Goal: Information Seeking & Learning: Find specific fact

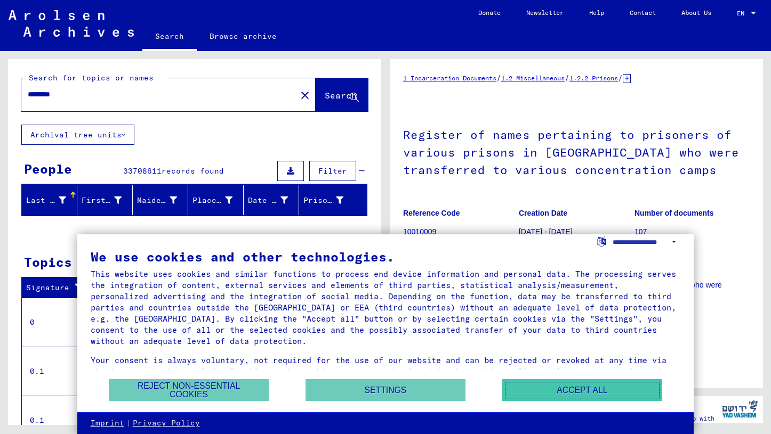
click at [565, 394] on button "Accept all" at bounding box center [582, 390] width 160 height 22
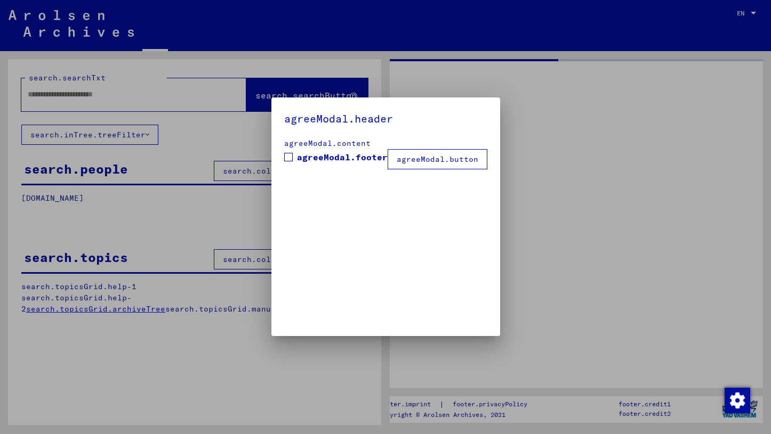
type input "********"
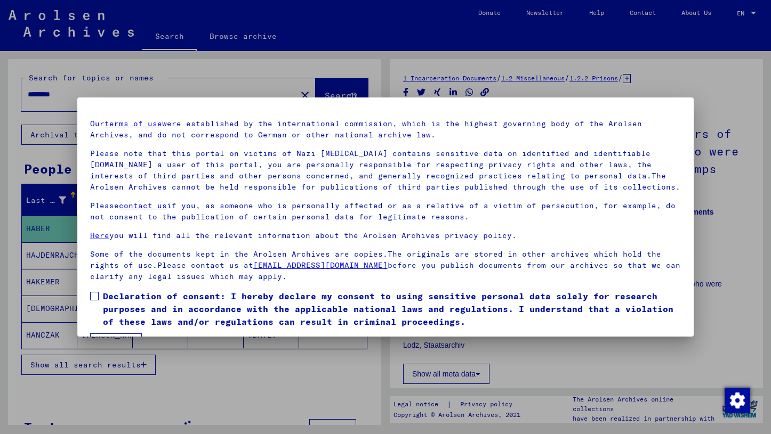
scroll to position [57, 0]
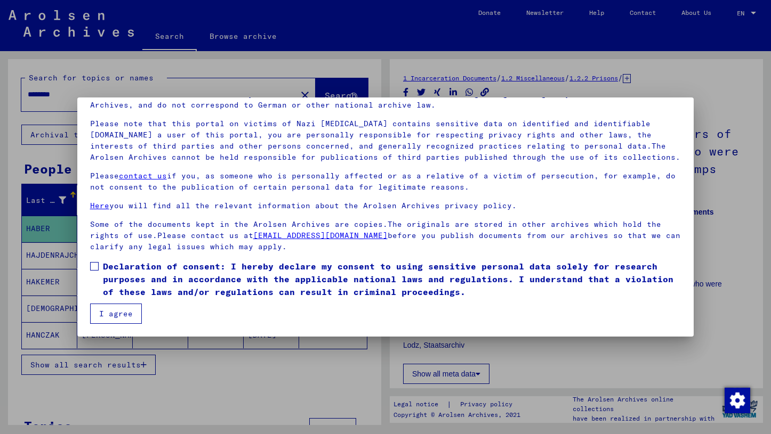
click at [122, 324] on mat-dialog-container "Welcome to the Online Archive of the Arolsen Archives! Our terms of use were es…" at bounding box center [385, 217] width 617 height 239
click at [122, 317] on button "I agree" at bounding box center [116, 314] width 52 height 20
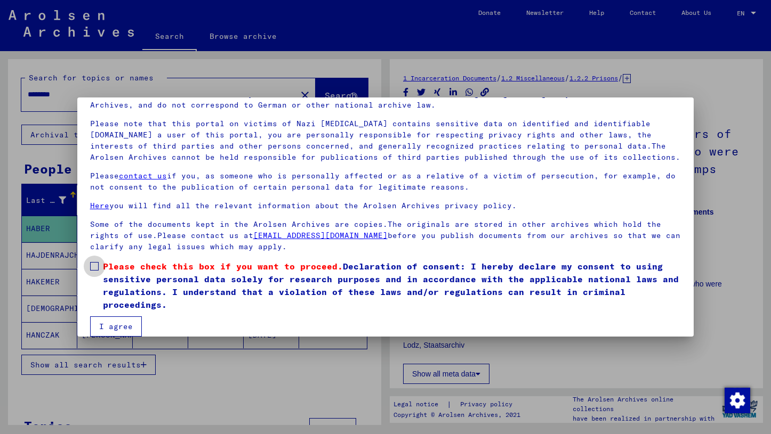
click at [93, 264] on span at bounding box center [94, 266] width 9 height 9
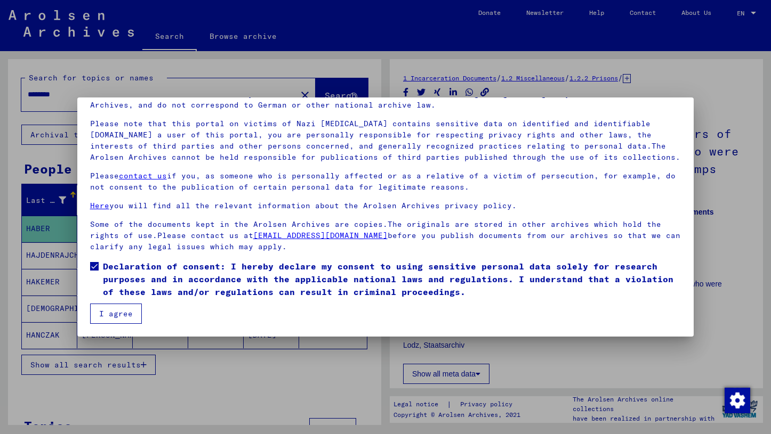
click at [116, 315] on button "I agree" at bounding box center [116, 314] width 52 height 20
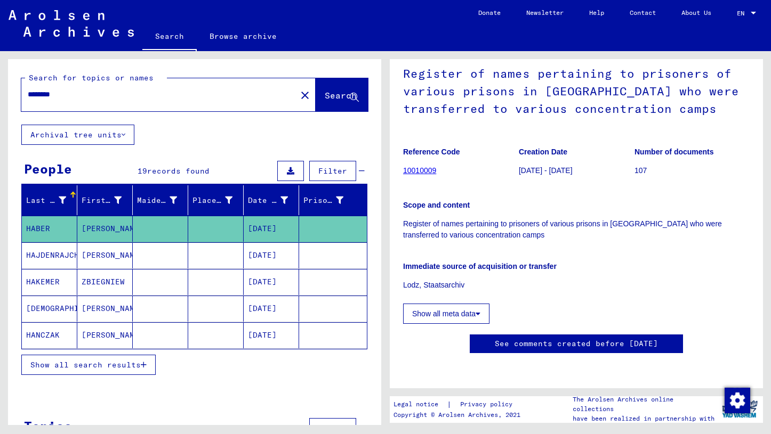
scroll to position [113, 0]
click at [422, 166] on link "10010009" at bounding box center [419, 170] width 33 height 9
